Goal: Contribute content

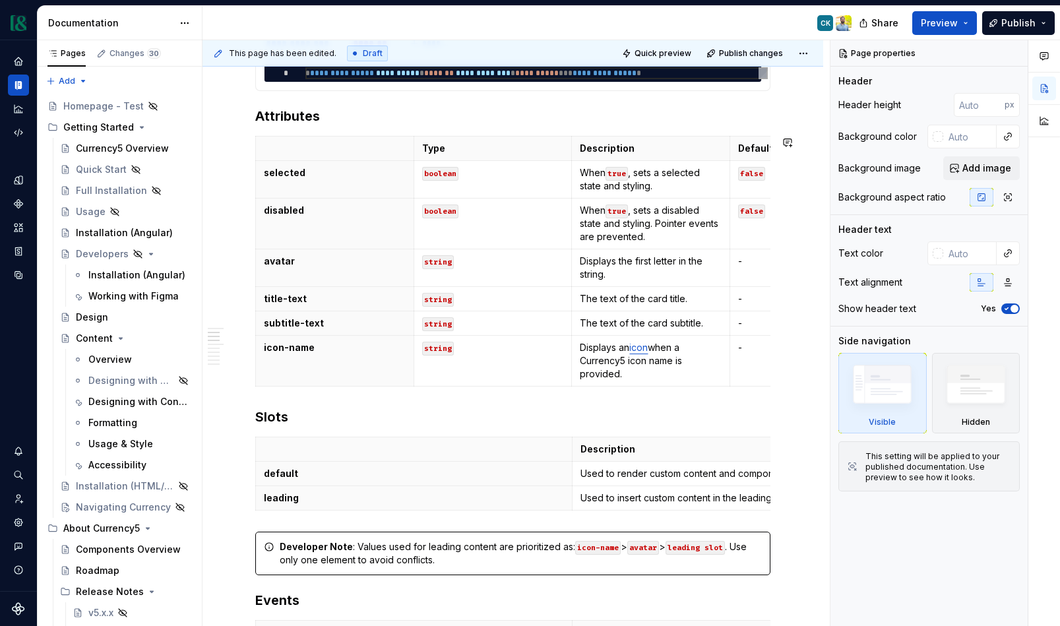
scroll to position [280, 0]
type textarea "*"
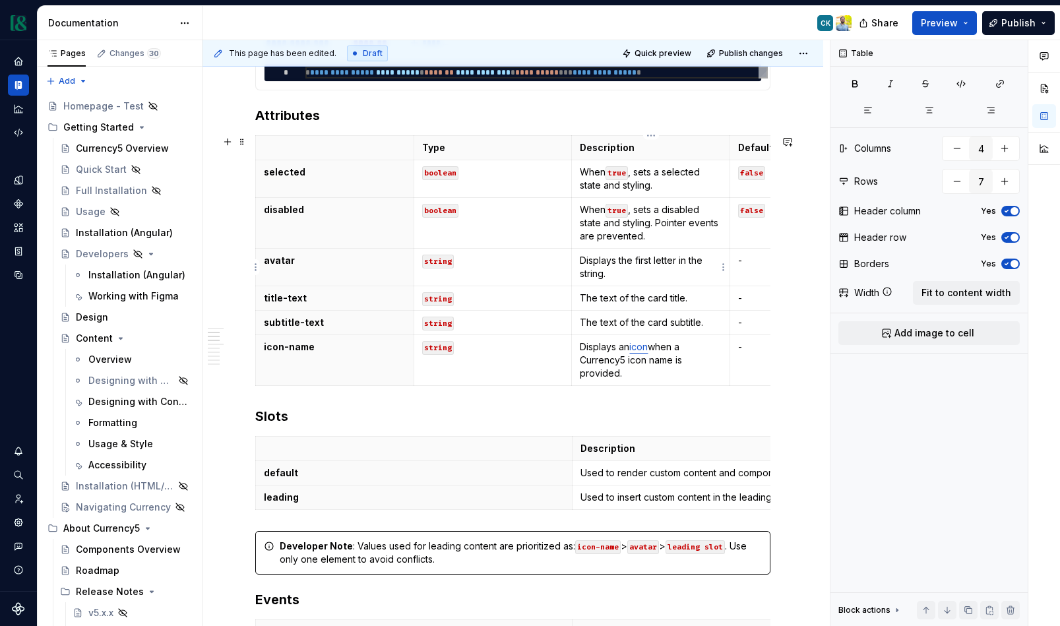
click at [634, 274] on p "Displays the first letter in the string." at bounding box center [651, 267] width 142 height 26
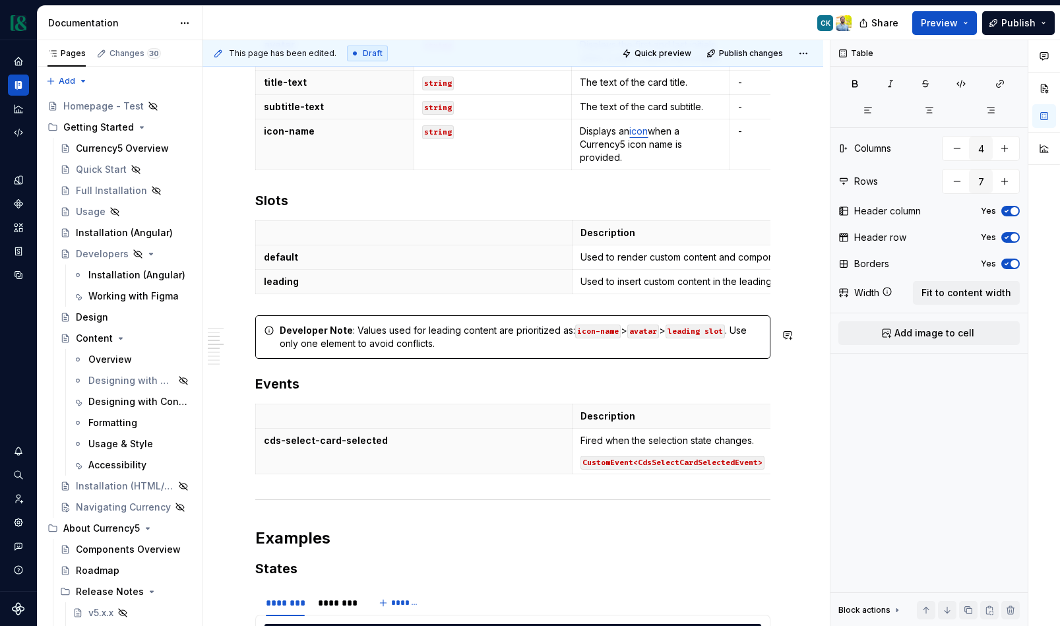
scroll to position [0, 0]
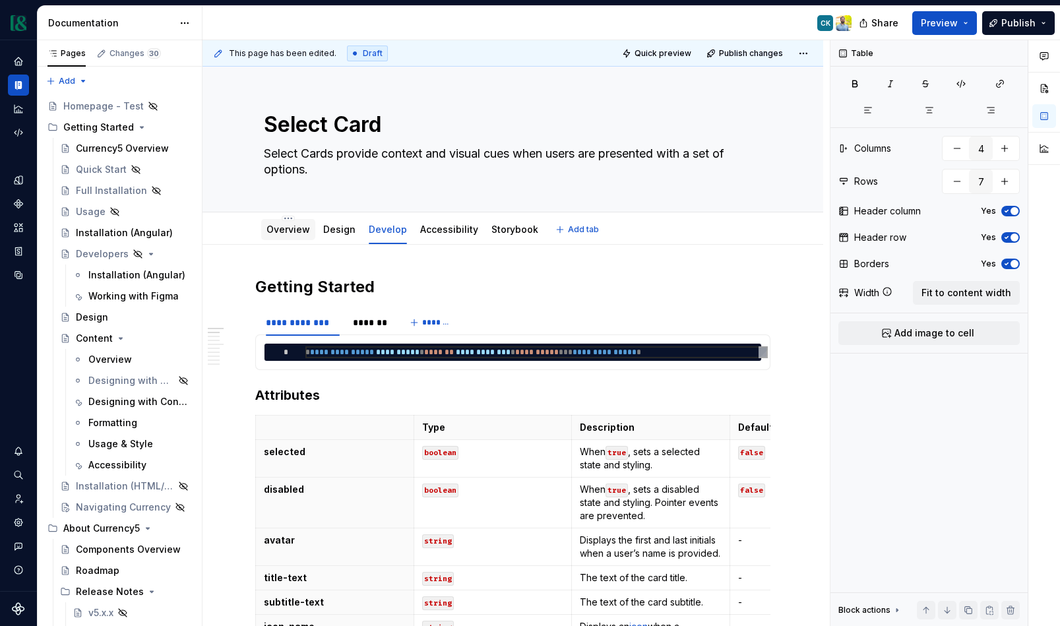
click at [303, 233] on link "Overview" at bounding box center [288, 229] width 44 height 11
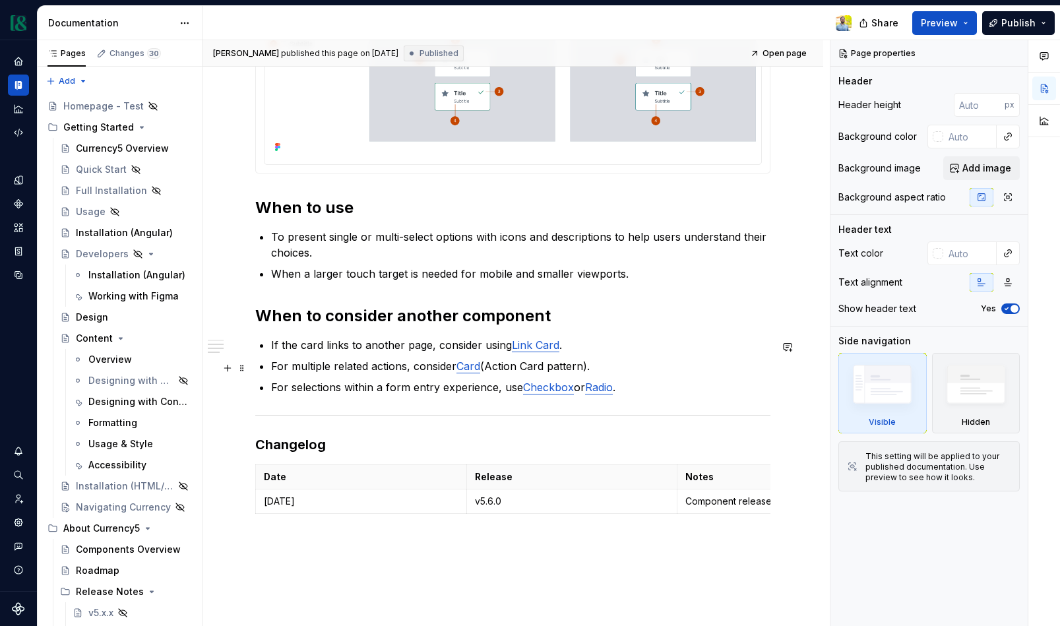
scroll to position [584, 0]
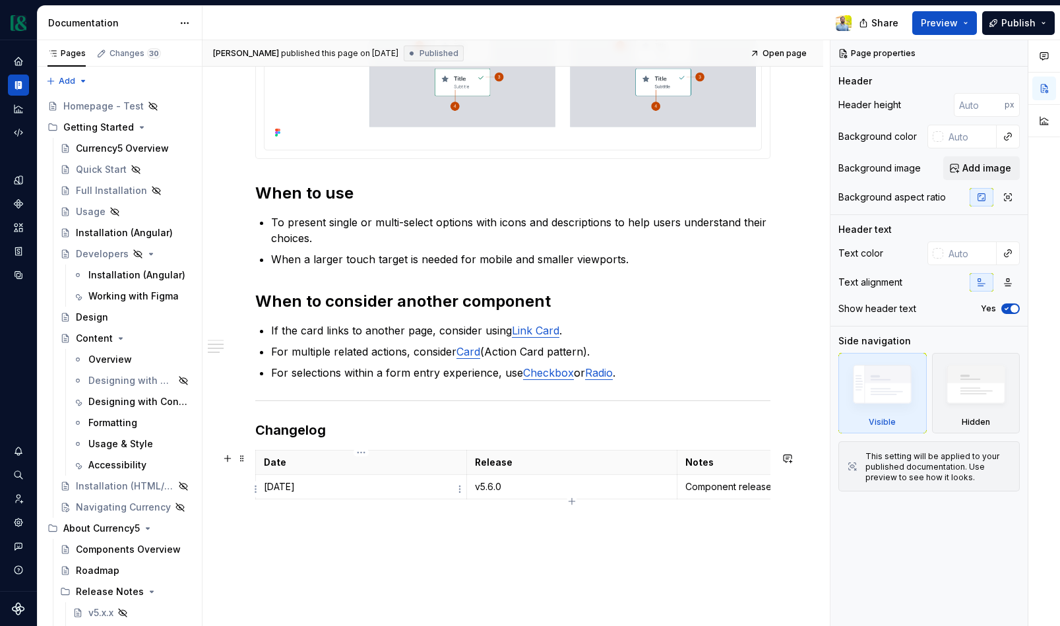
type textarea "*"
click at [257, 489] on html "Currency Dataset M&T Documentation Share Preview Publish Pages Changes 30 Add A…" at bounding box center [530, 313] width 1060 height 626
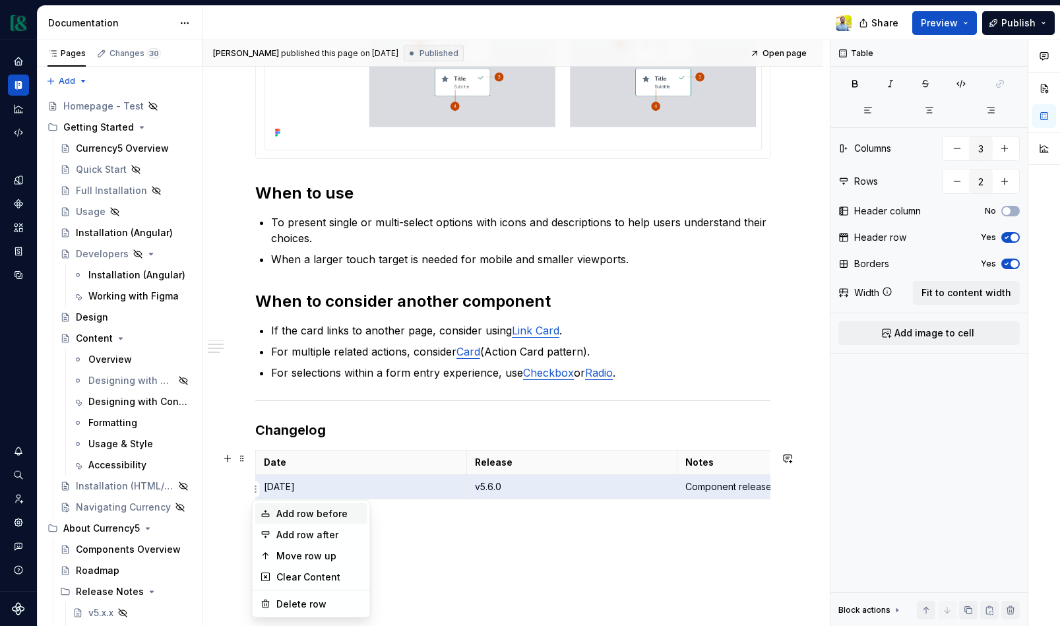
click at [303, 508] on div "Add row before" at bounding box center [319, 513] width 86 height 13
type input "3"
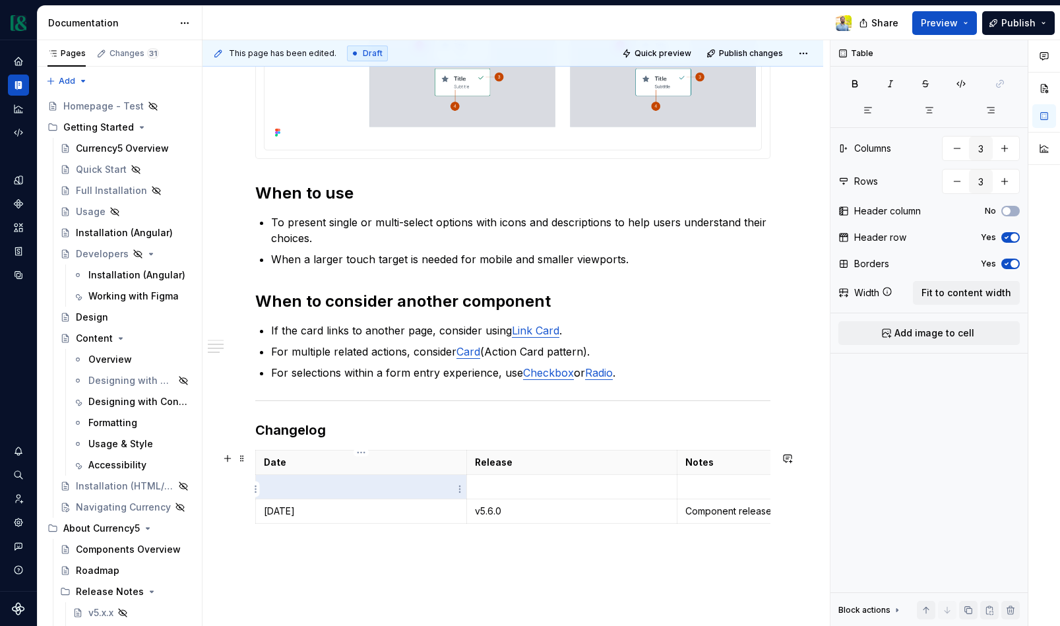
click at [307, 492] on p at bounding box center [361, 486] width 195 height 13
type textarea "*"
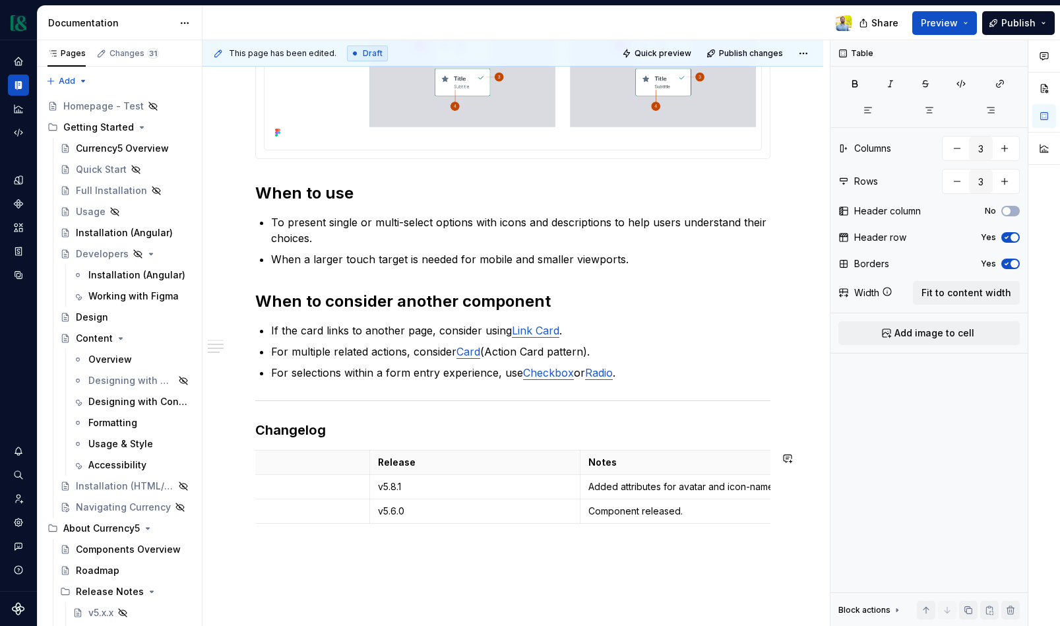
scroll to position [0, 102]
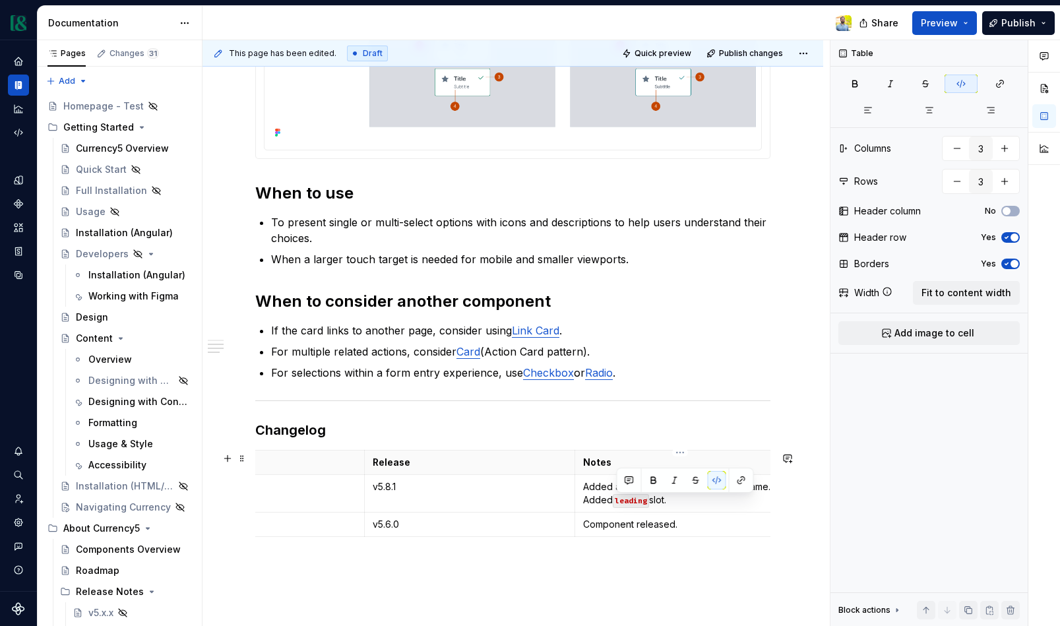
click at [712, 512] on td "Added attributes for avatar and icon-name. Added leading slot." at bounding box center [680, 493] width 211 height 38
drag, startPoint x: 671, startPoint y: 487, endPoint x: 737, endPoint y: 506, distance: 68.7
click at [671, 487] on p "Added attributes for avatar and icon-name. Added leading slot." at bounding box center [680, 493] width 195 height 26
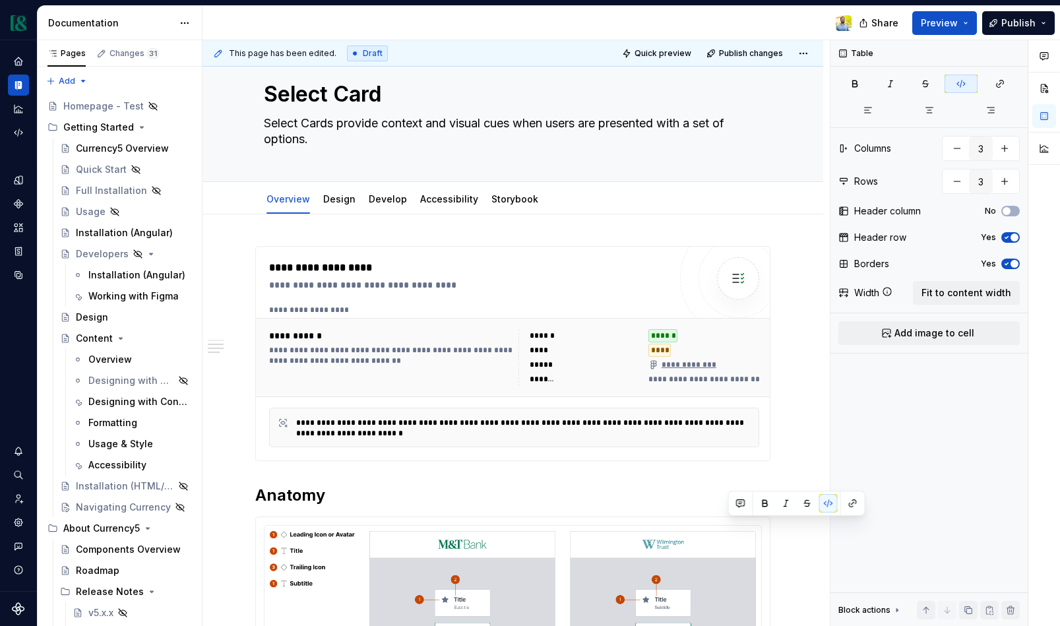
scroll to position [0, 0]
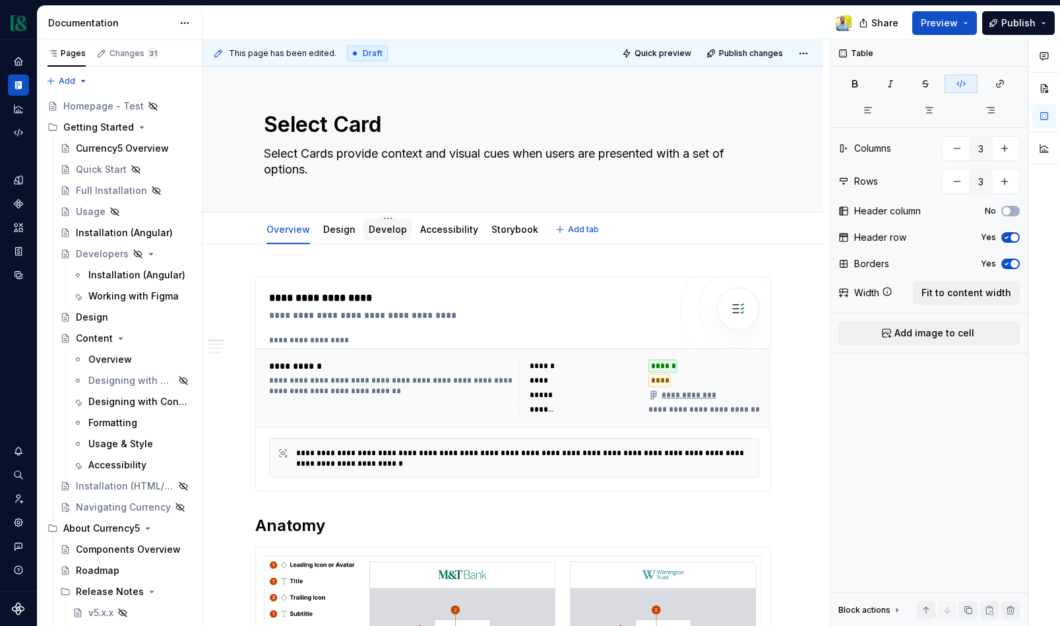
click at [385, 231] on link "Develop" at bounding box center [388, 229] width 38 height 11
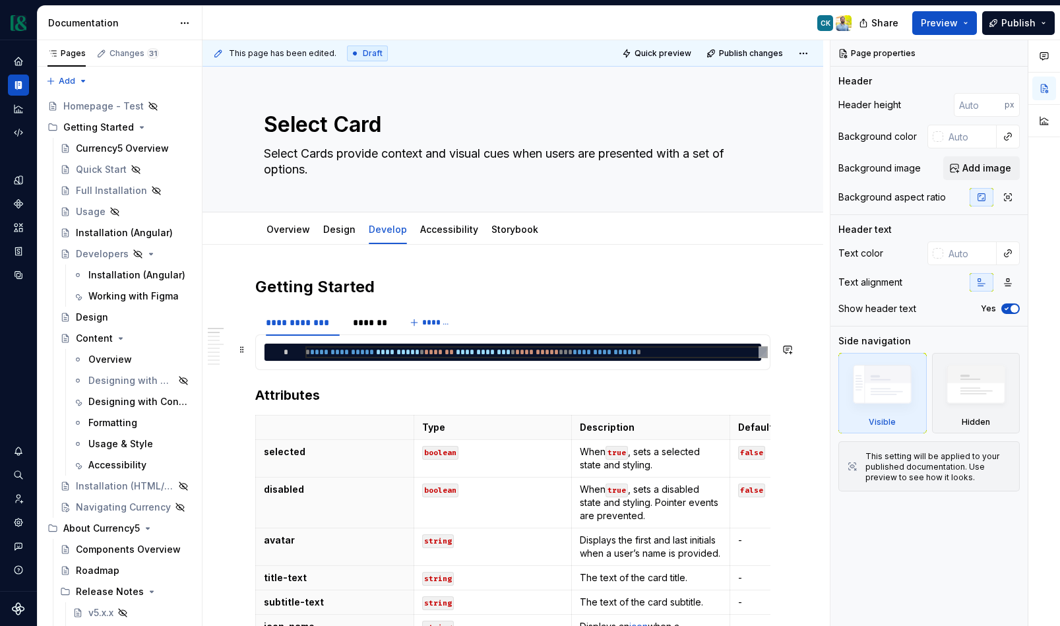
type textarea "*"
type textarea "**********"
drag, startPoint x: 648, startPoint y: 350, endPoint x: 594, endPoint y: 485, distance: 145.6
click at [604, 358] on div "**********" at bounding box center [536, 352] width 462 height 12
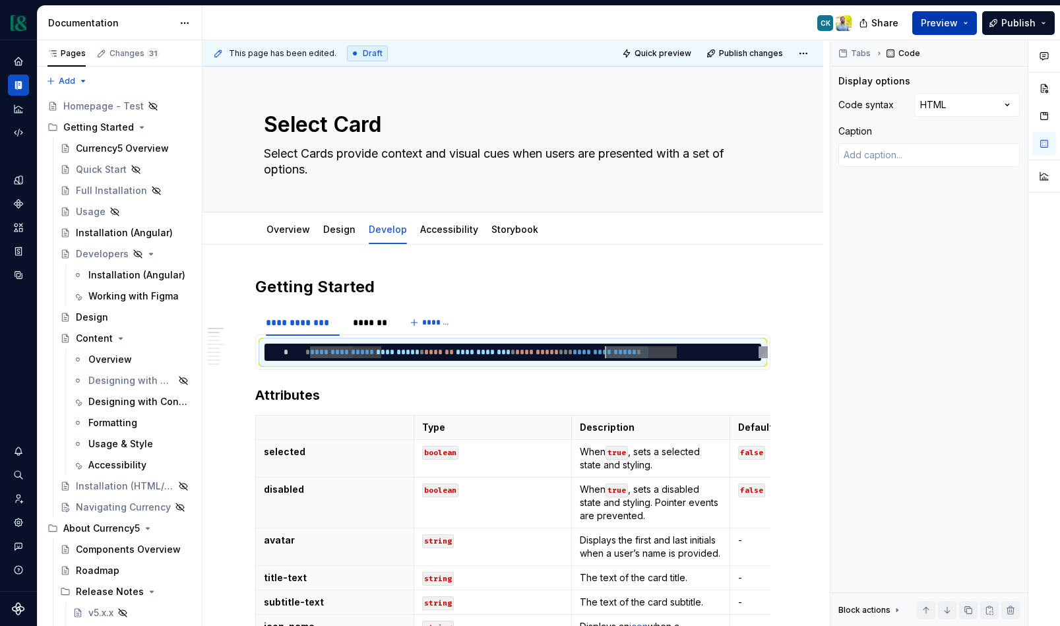
click at [942, 19] on span "Preview" at bounding box center [939, 22] width 37 height 13
click at [1044, 13] on button "Publish" at bounding box center [1018, 23] width 73 height 24
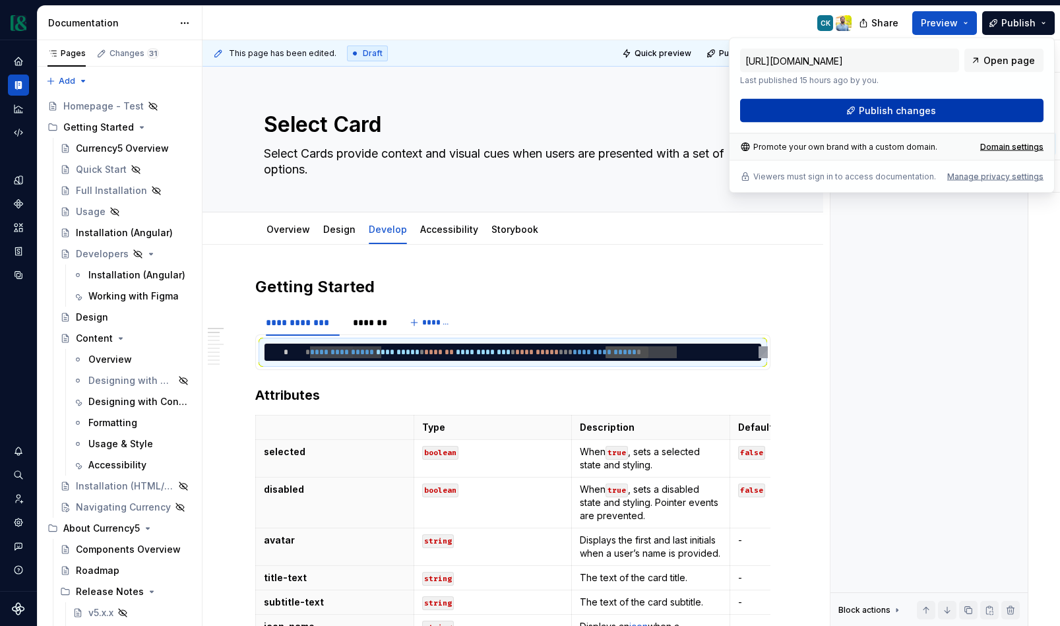
click at [860, 114] on span "Publish changes" at bounding box center [897, 110] width 77 height 13
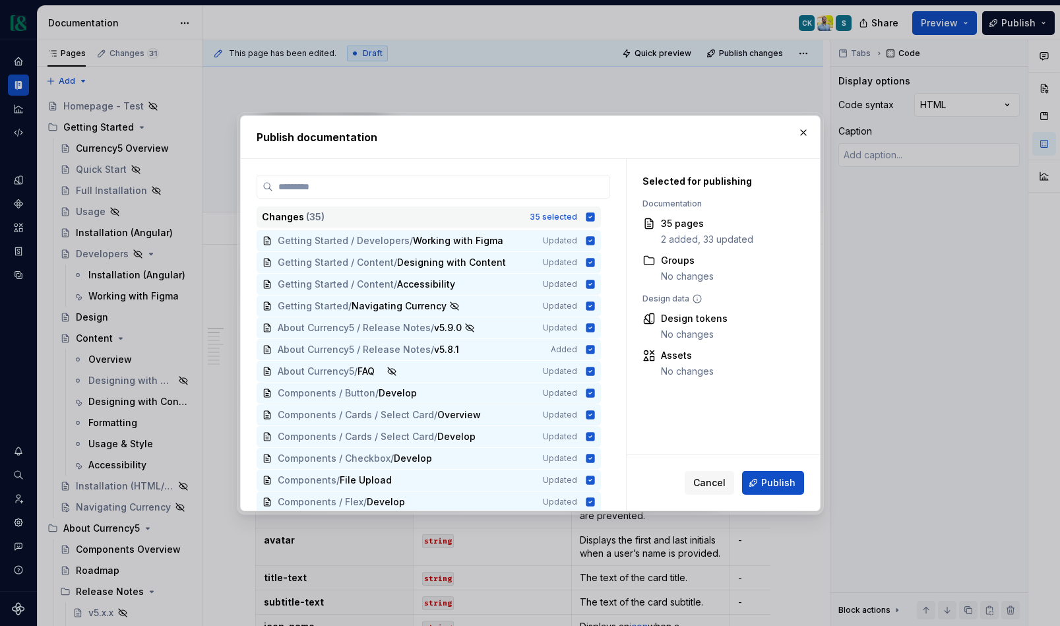
click at [601, 212] on div "Changes ( 35 ) 35 selected" at bounding box center [429, 216] width 344 height 21
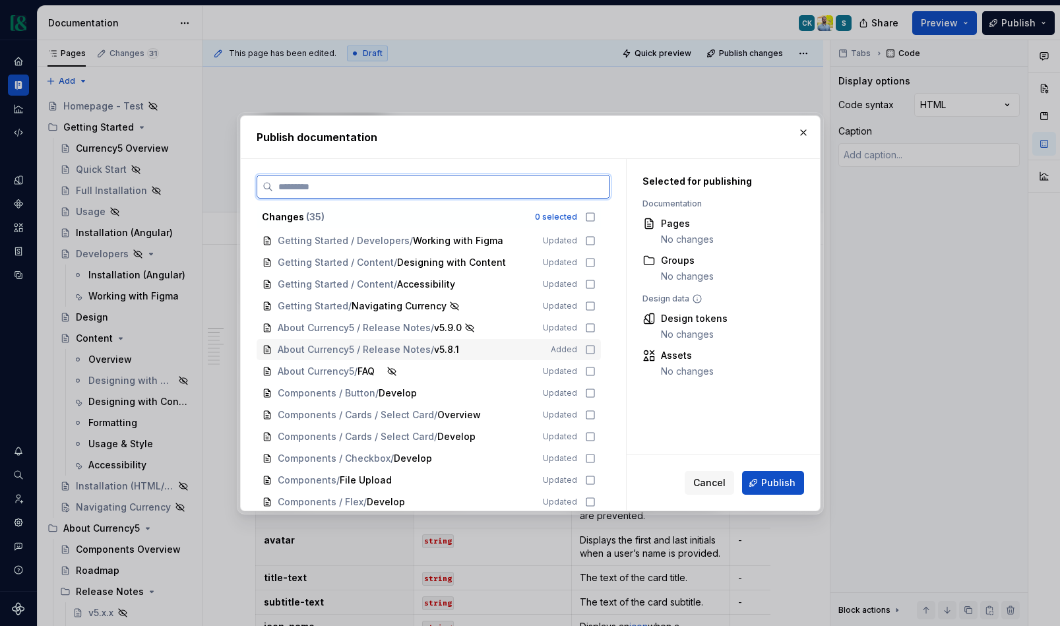
click at [595, 349] on icon at bounding box center [590, 349] width 11 height 11
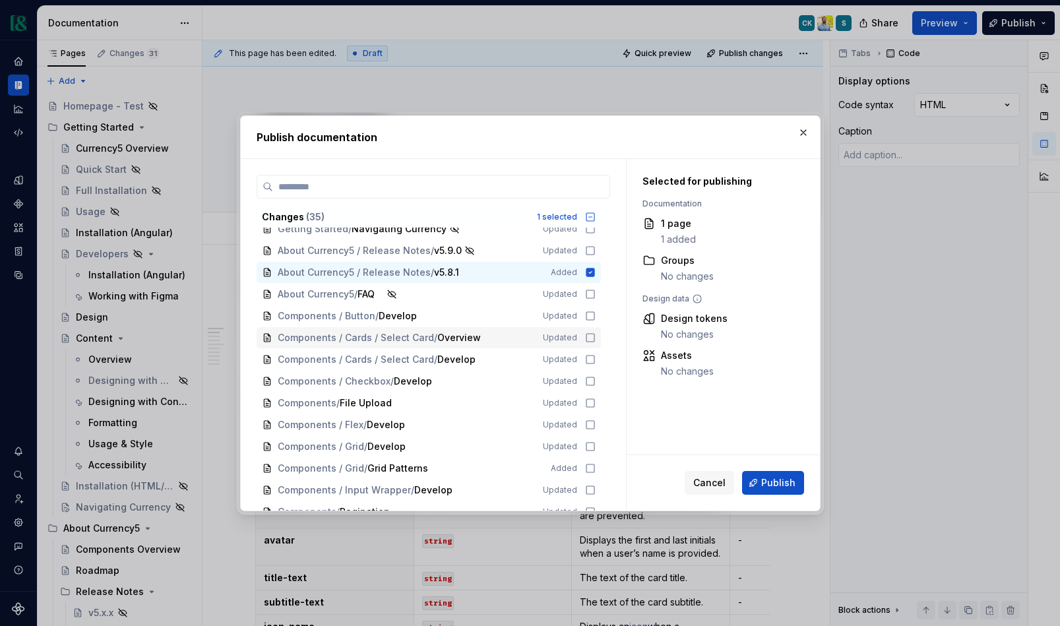
scroll to position [84, 0]
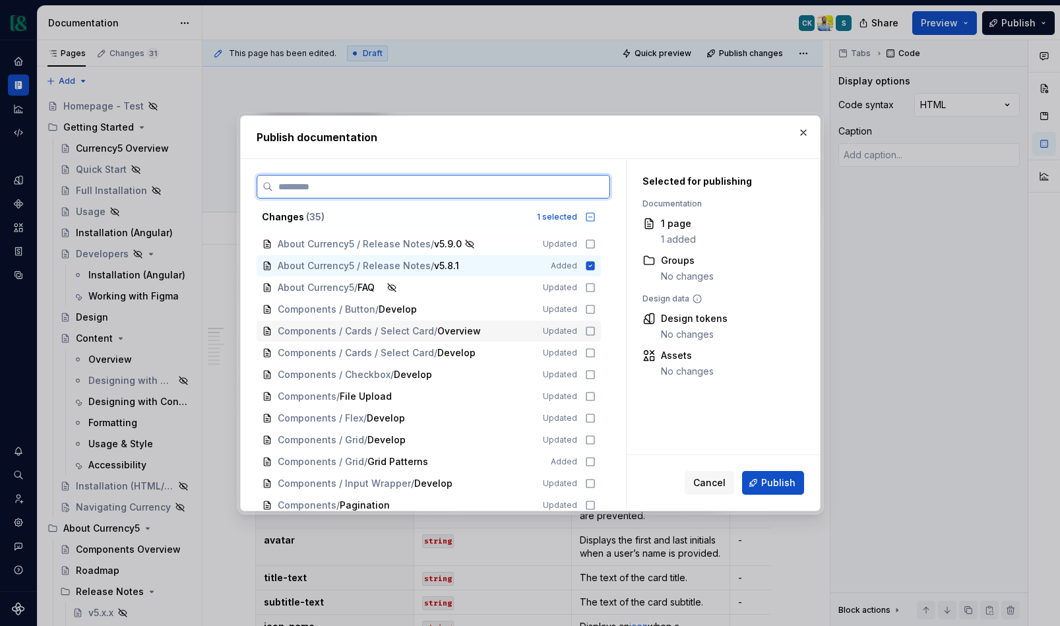
click at [594, 328] on icon at bounding box center [590, 331] width 11 height 11
click at [595, 351] on icon at bounding box center [590, 352] width 11 height 11
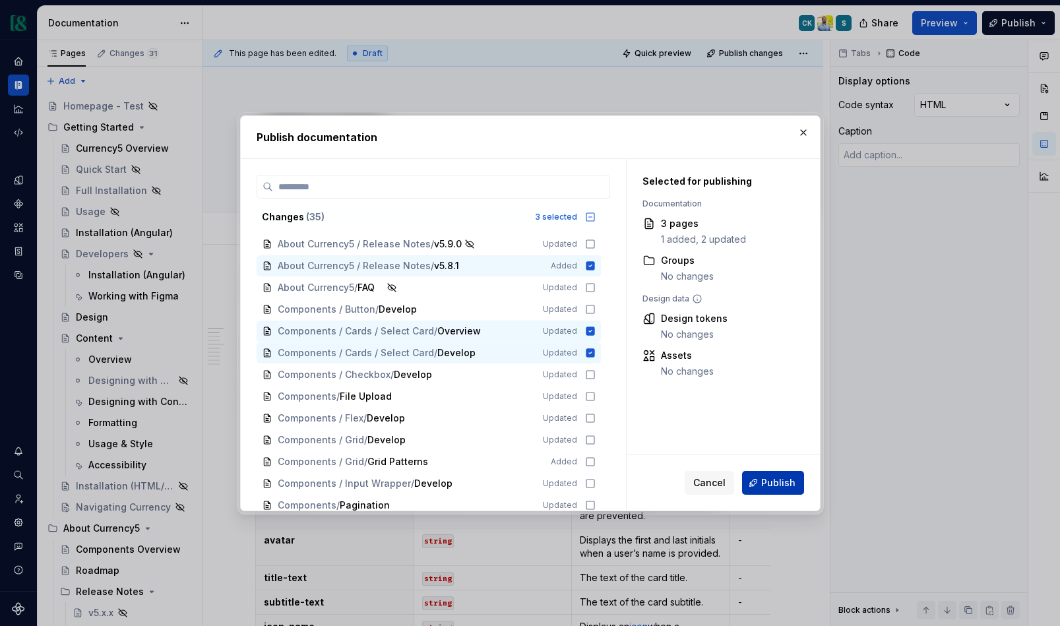
click at [787, 481] on span "Publish" at bounding box center [778, 482] width 34 height 13
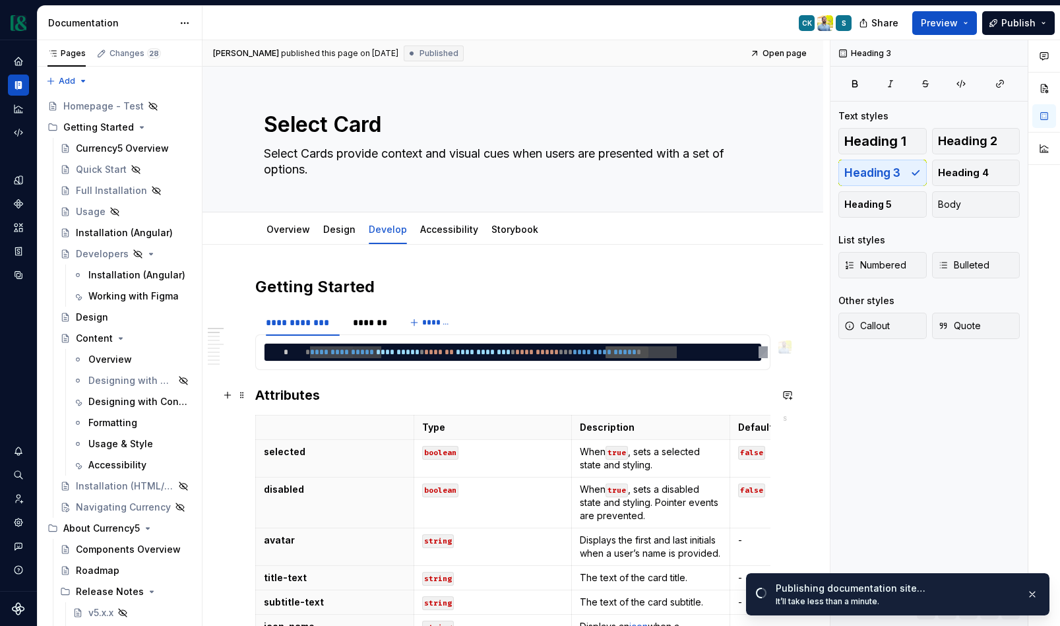
click at [549, 403] on h3 "Attributes" at bounding box center [512, 395] width 515 height 18
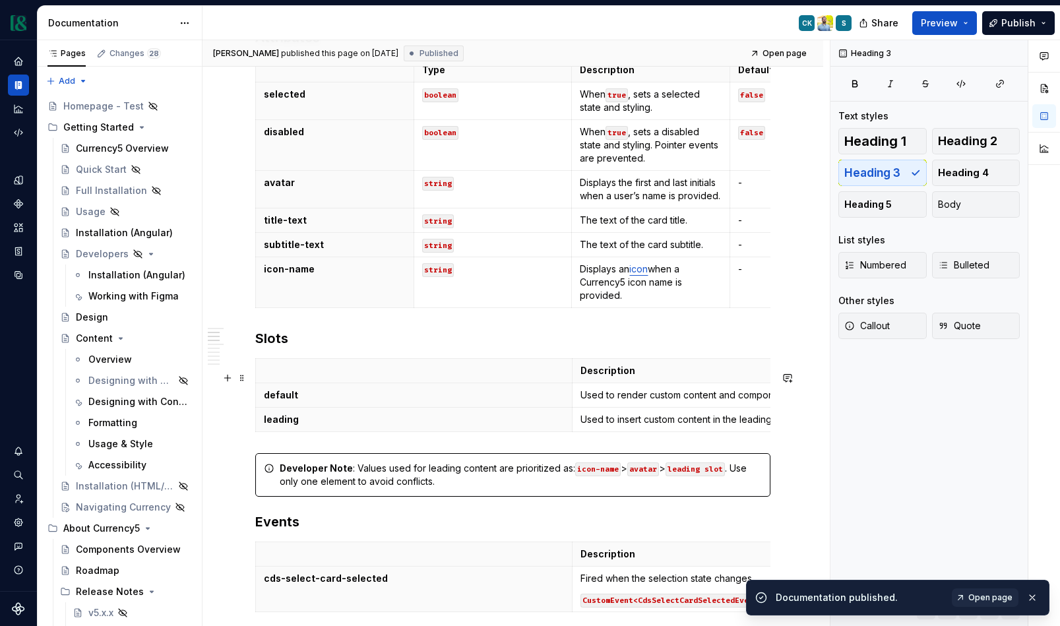
scroll to position [353, 0]
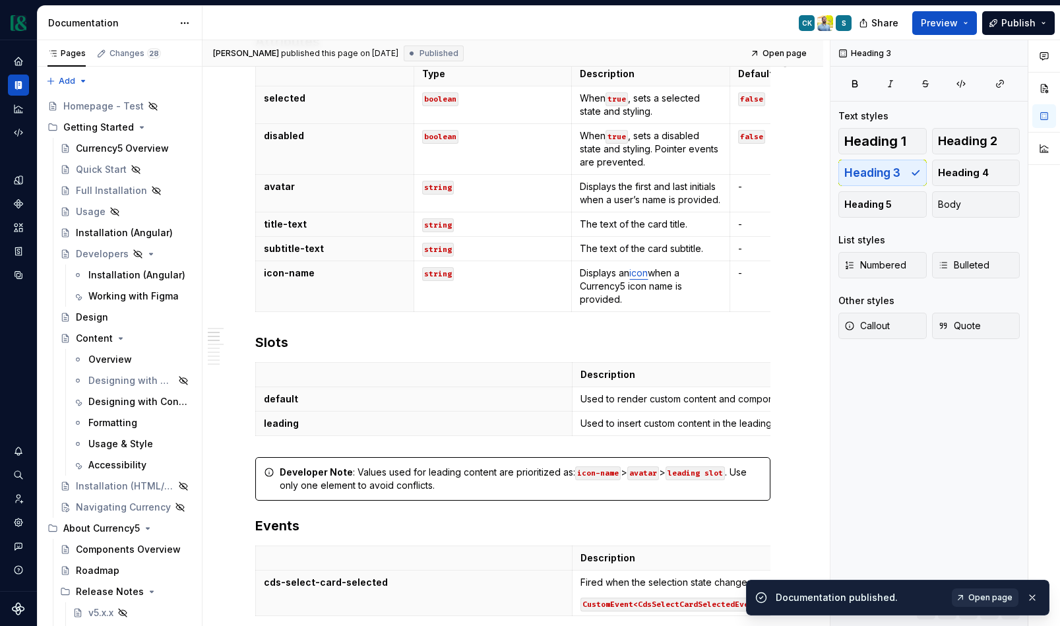
click at [996, 599] on span "Open page" at bounding box center [990, 597] width 44 height 11
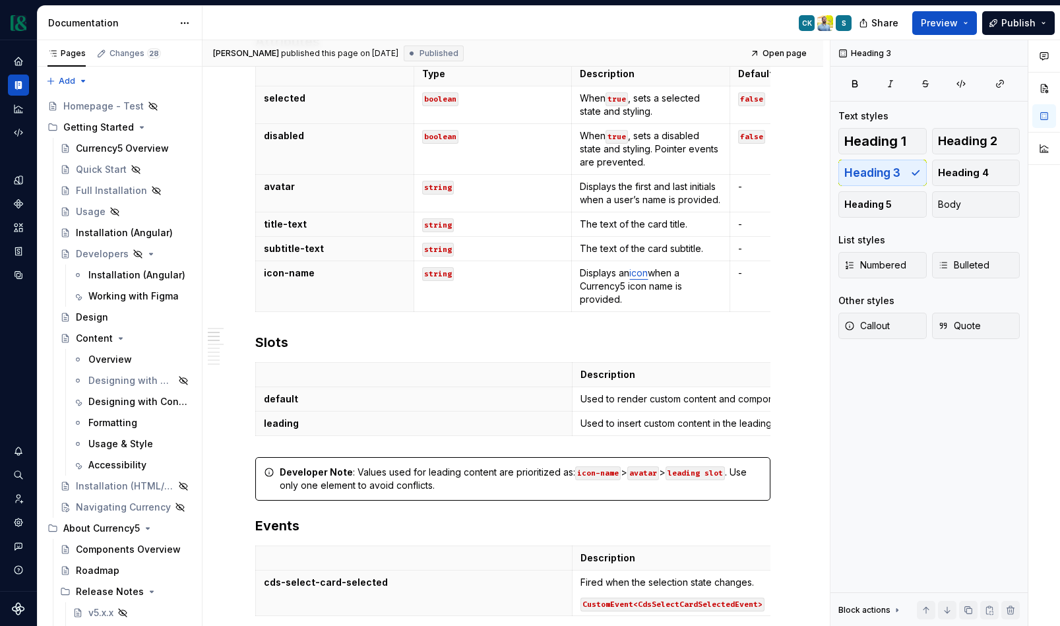
type textarea "*"
